Goal: Task Accomplishment & Management: Use online tool/utility

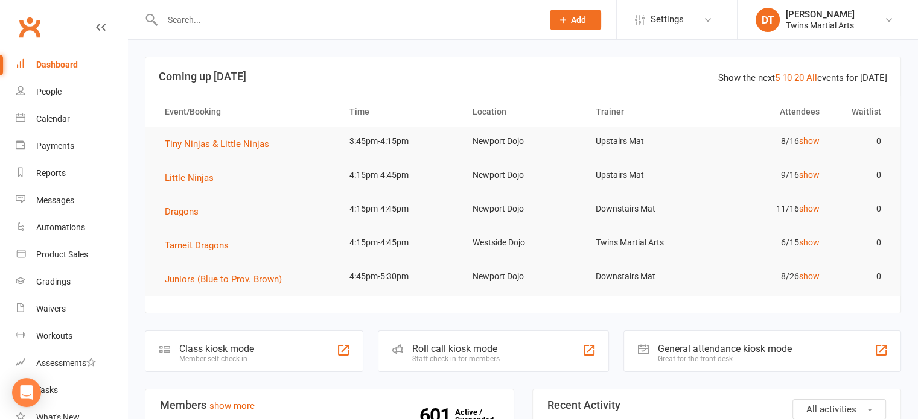
click at [489, 345] on div "Roll call kiosk mode" at bounding box center [456, 348] width 88 height 11
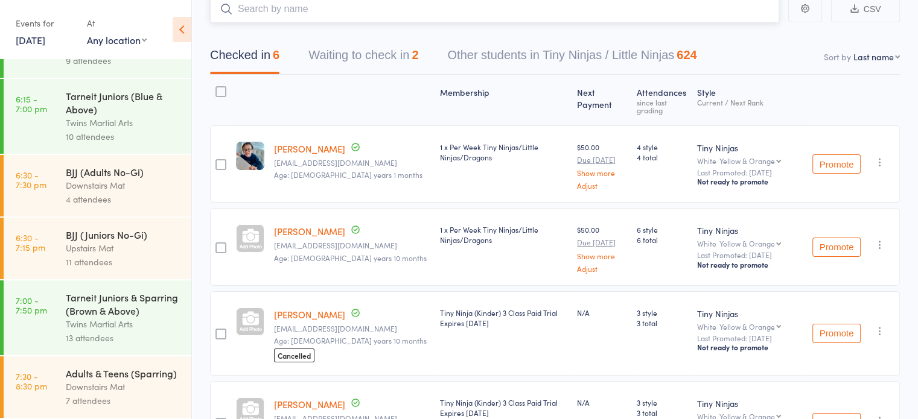
scroll to position [82, 0]
click at [115, 370] on div "Adults & Teens (Sparring)" at bounding box center [123, 373] width 115 height 13
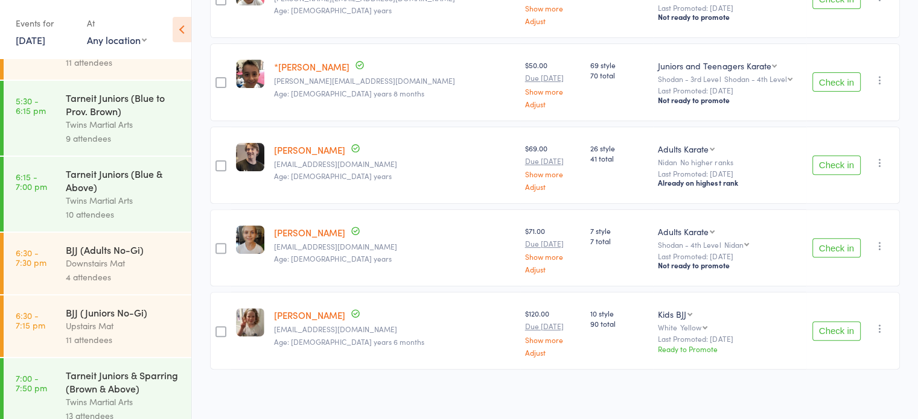
scroll to position [785, 0]
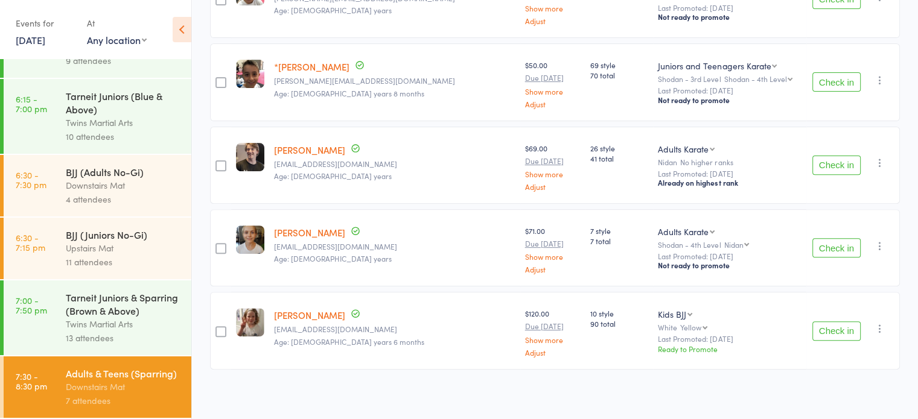
click at [133, 241] on div "Upstairs Mat" at bounding box center [123, 248] width 115 height 14
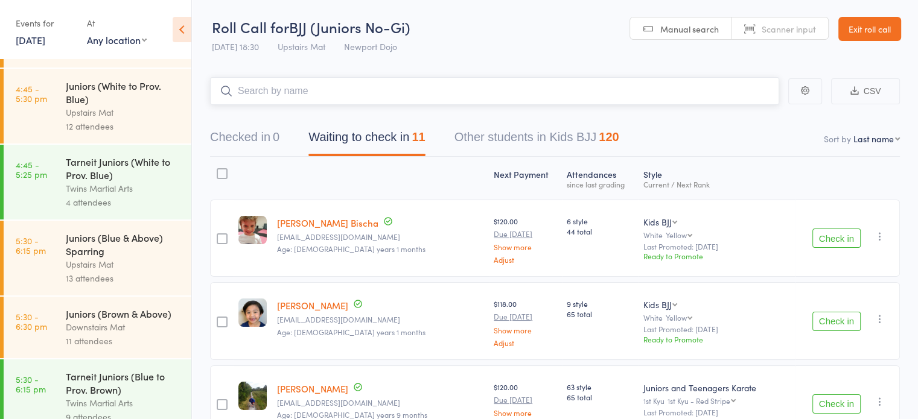
scroll to position [340, 0]
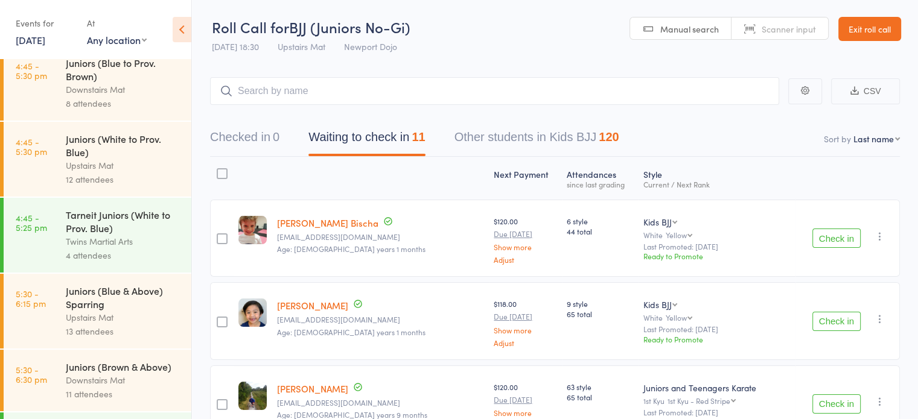
click at [126, 234] on div "Tarneit Juniors (White to Prov. Blue)" at bounding box center [123, 221] width 115 height 27
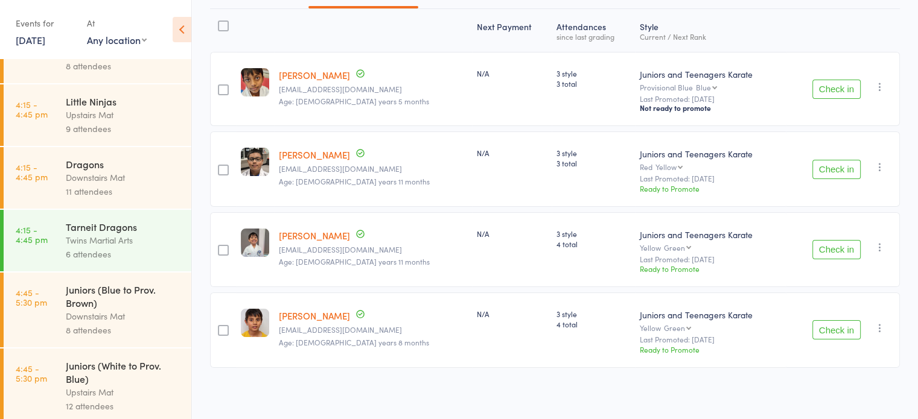
scroll to position [113, 0]
click at [113, 247] on div "Twins Martial Arts" at bounding box center [123, 241] width 115 height 14
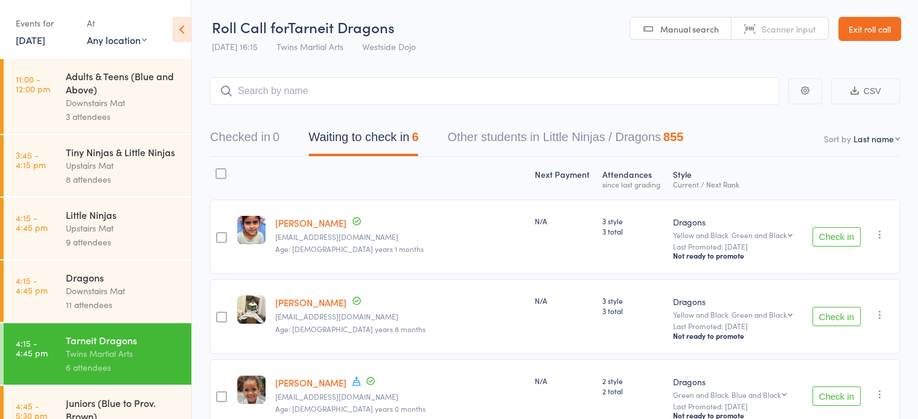
click at [572, 18] on header "Roll Call for Tarneit Dragons [DATE] 16:15 Twins Martial Arts Westside Dojo Man…" at bounding box center [555, 29] width 726 height 59
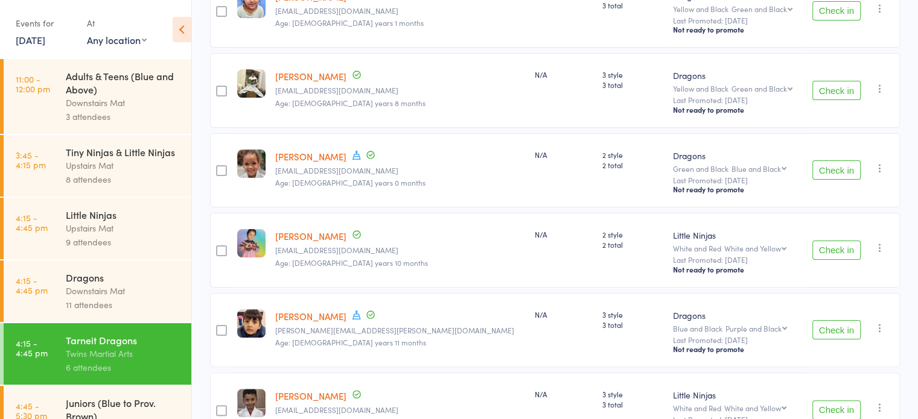
scroll to position [225, 0]
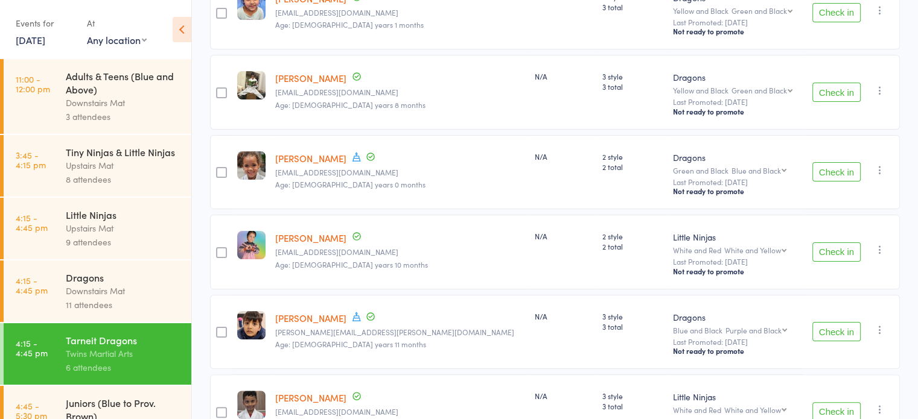
click at [876, 250] on icon "button" at bounding box center [880, 250] width 12 height 12
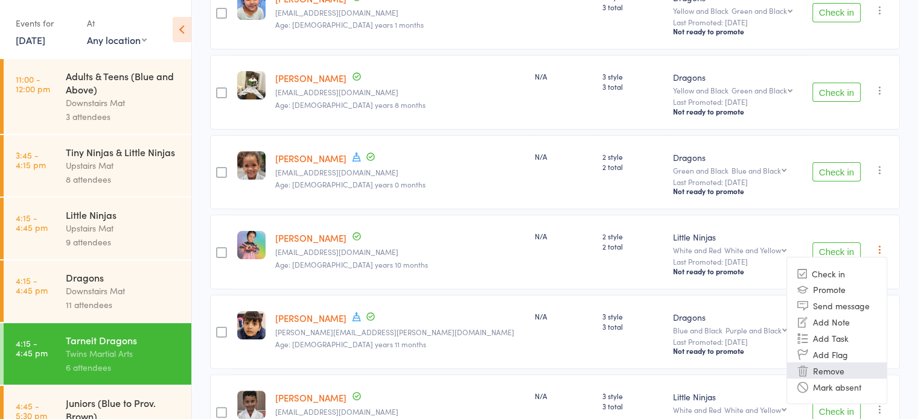
click at [836, 366] on li "Remove" at bounding box center [837, 371] width 100 height 16
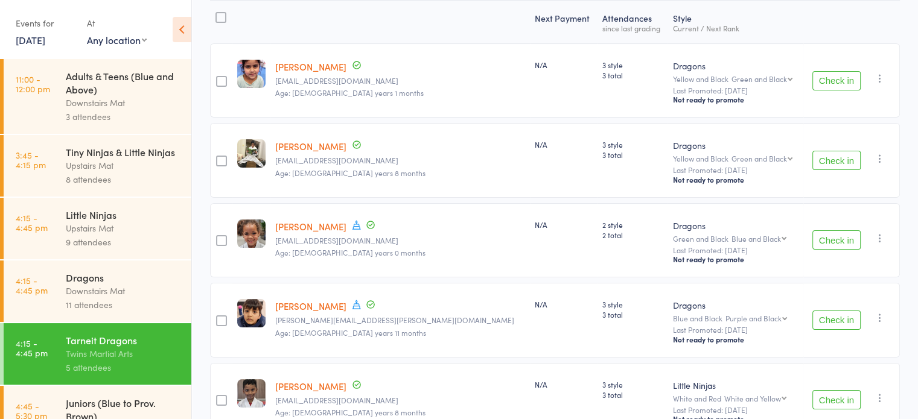
scroll to position [181, 0]
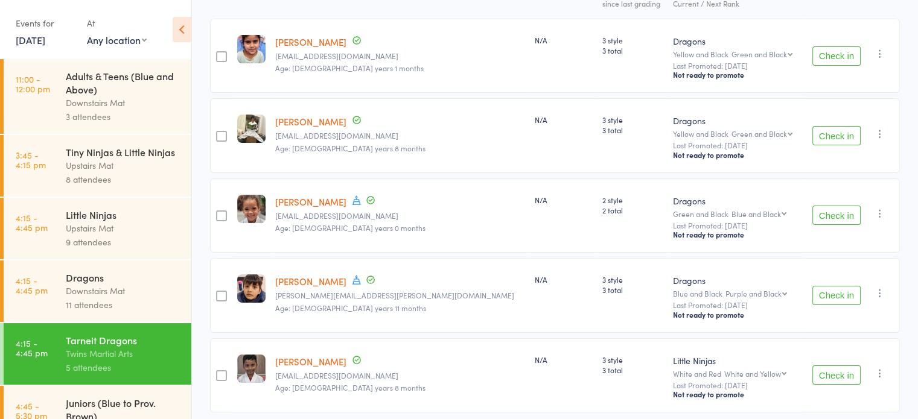
click at [417, 218] on small "[EMAIL_ADDRESS][DOMAIN_NAME]" at bounding box center [400, 216] width 250 height 8
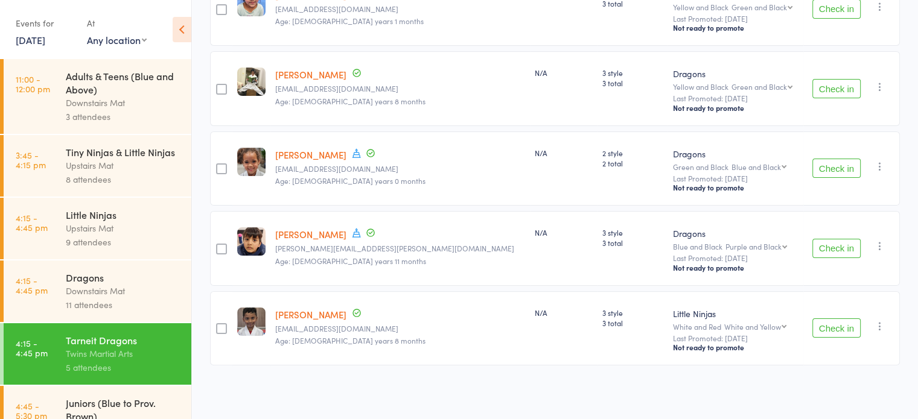
scroll to position [0, 0]
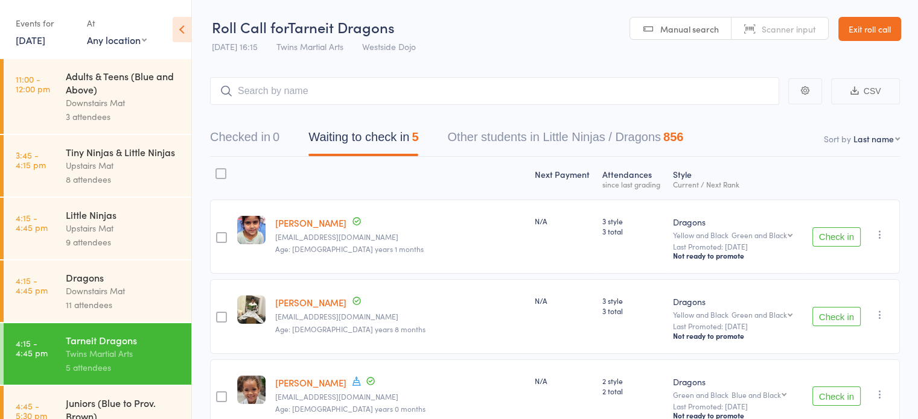
click at [831, 240] on button "Check in" at bounding box center [836, 237] width 48 height 19
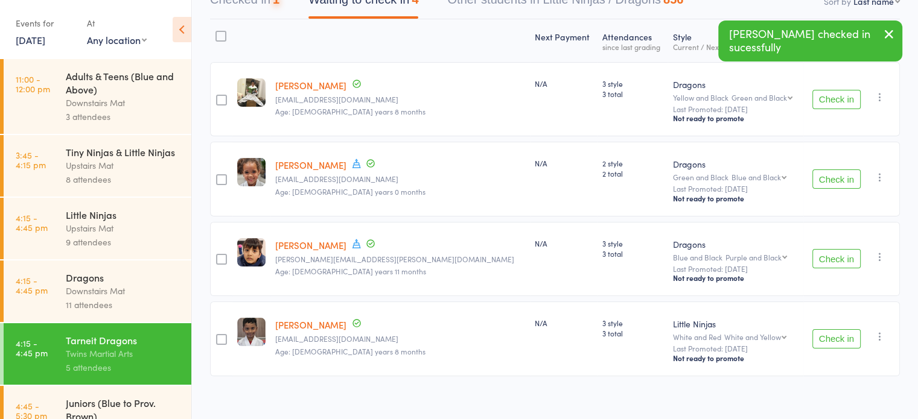
scroll to position [148, 0]
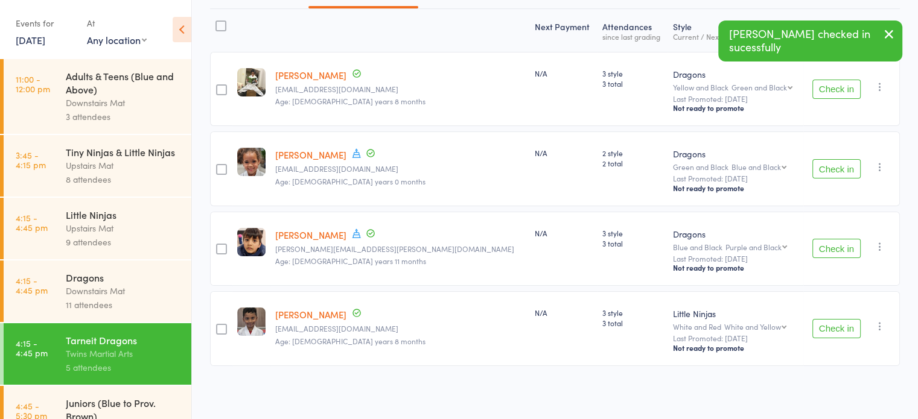
click at [827, 333] on button "Check in" at bounding box center [836, 328] width 48 height 19
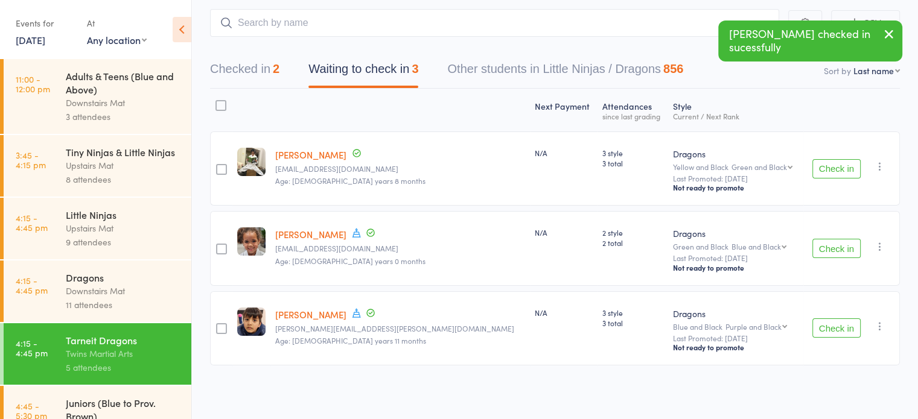
click at [821, 322] on button "Check in" at bounding box center [836, 328] width 48 height 19
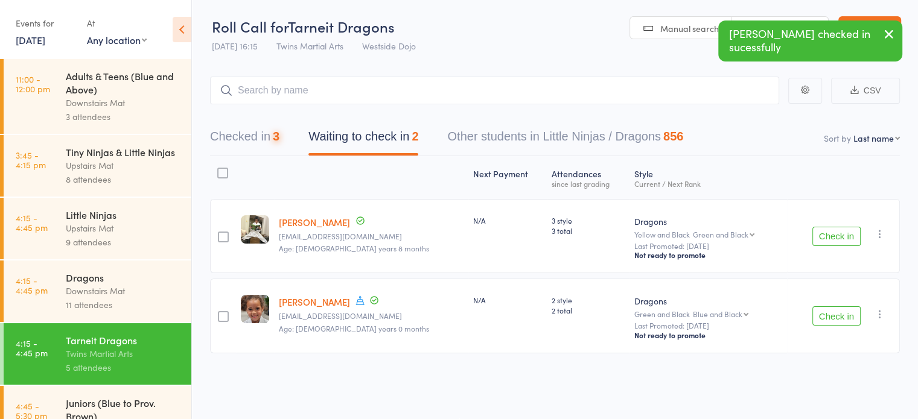
scroll to position [0, 0]
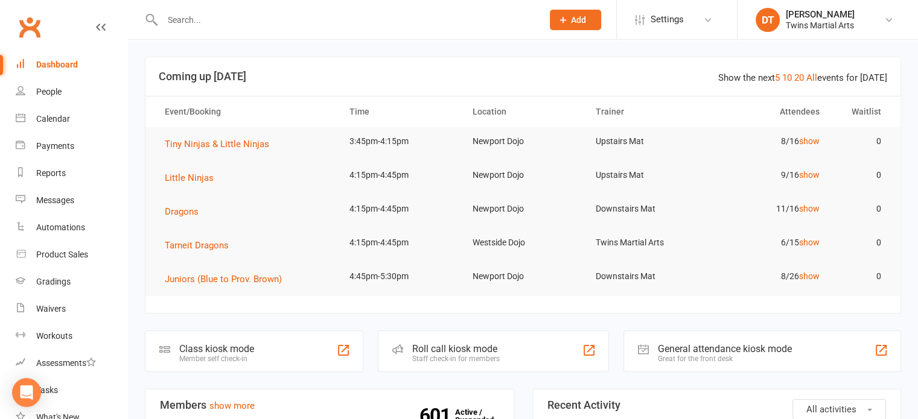
click at [321, 22] on input "text" at bounding box center [346, 19] width 375 height 17
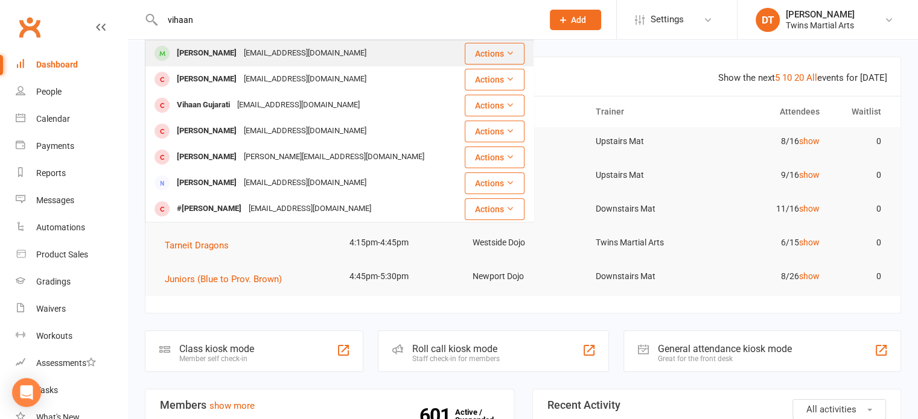
type input "vihaan"
click at [294, 57] on div "[EMAIL_ADDRESS][DOMAIN_NAME]" at bounding box center [305, 54] width 130 height 18
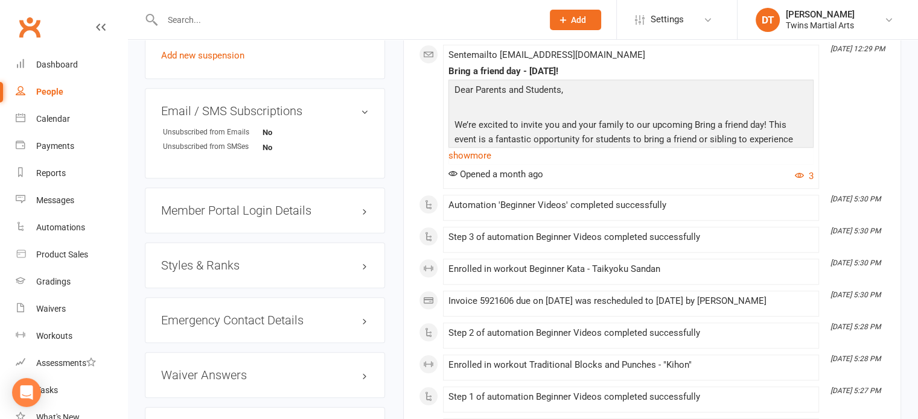
scroll to position [1208, 0]
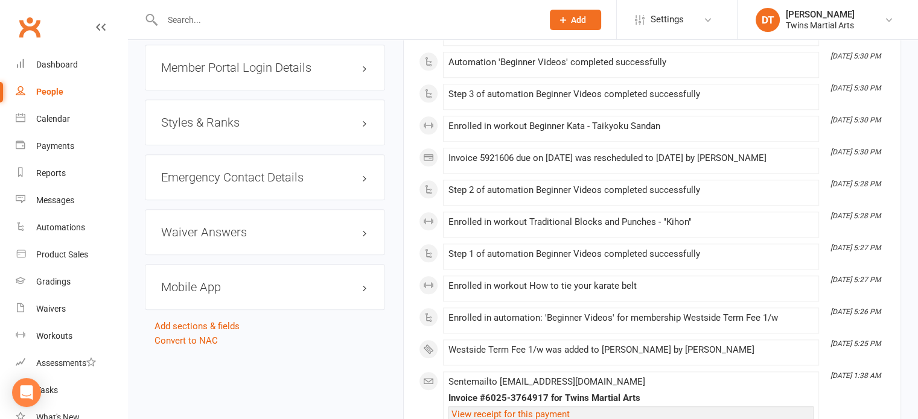
click at [250, 115] on div "Styles & Ranks" at bounding box center [265, 123] width 240 height 46
click at [242, 120] on h3 "Styles & Ranks" at bounding box center [265, 122] width 208 height 13
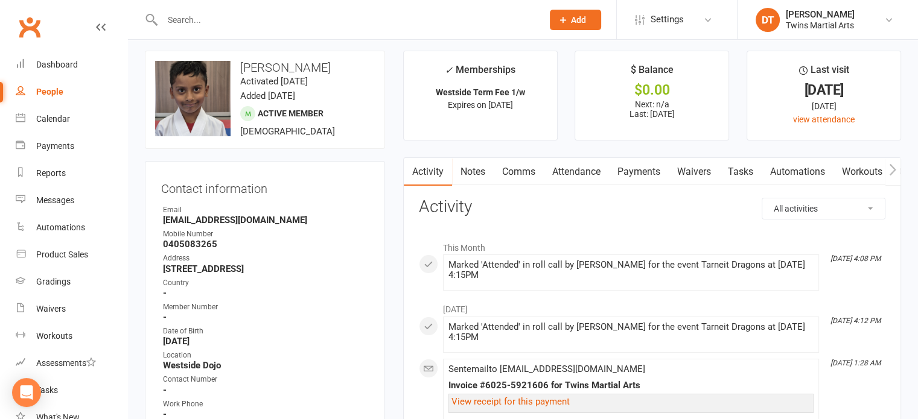
scroll to position [0, 0]
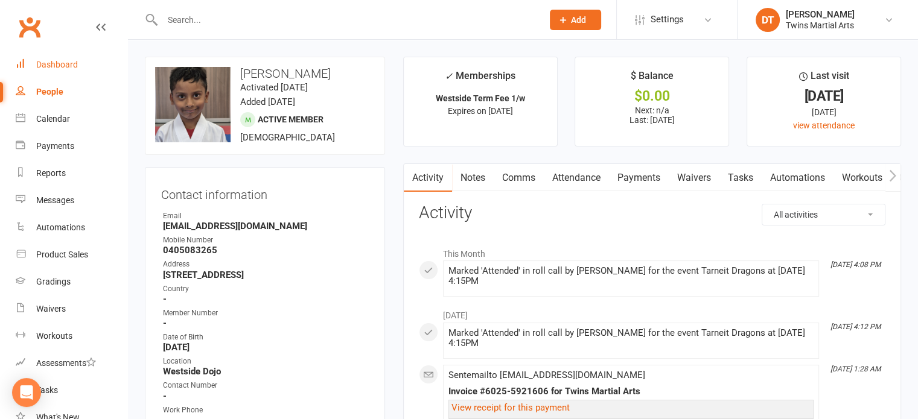
click at [67, 60] on div "Dashboard" at bounding box center [57, 65] width 42 height 10
